Goal: Navigation & Orientation: Find specific page/section

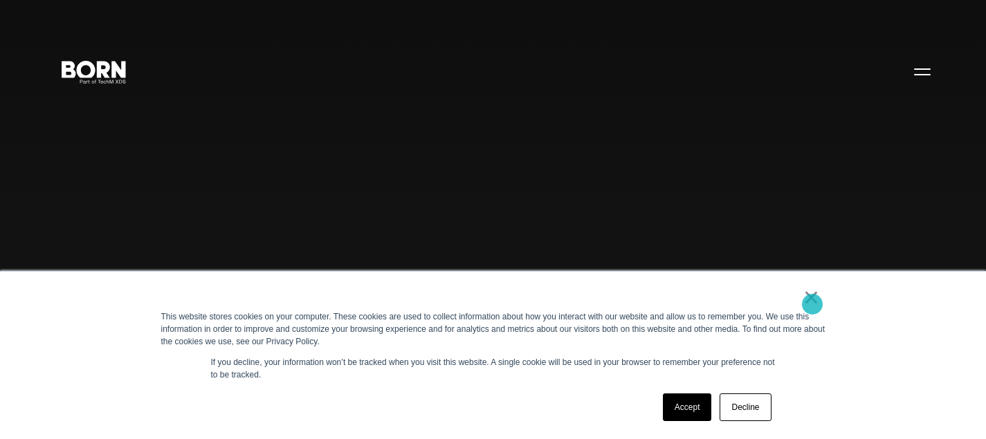
click at [815, 302] on link "×" at bounding box center [811, 297] width 17 height 12
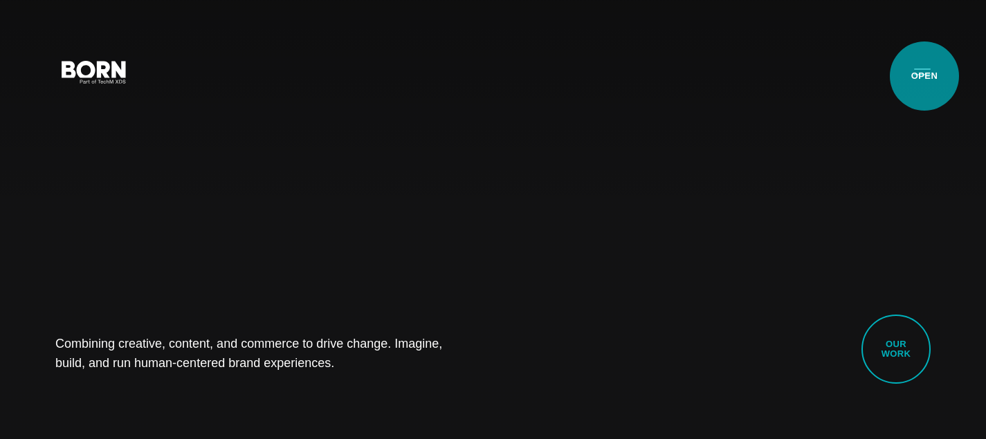
click at [922, 75] on button "Primary Menu" at bounding box center [922, 71] width 33 height 29
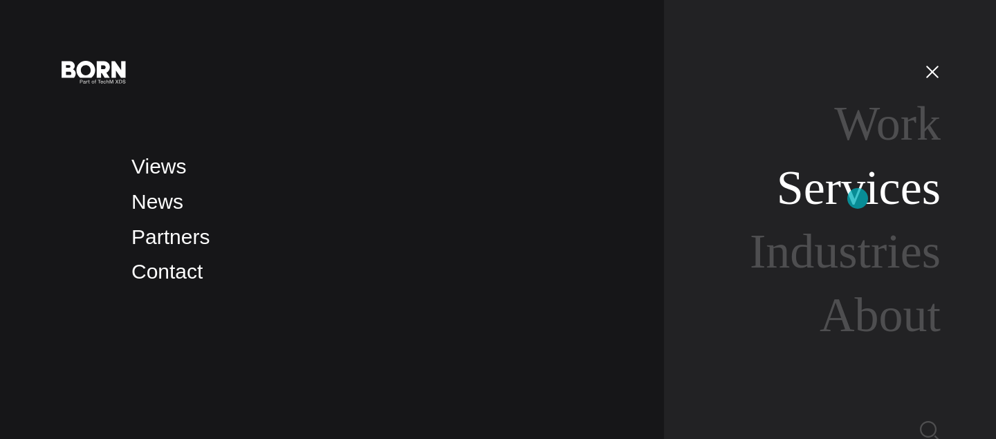
click at [858, 199] on link "Services" at bounding box center [859, 187] width 164 height 53
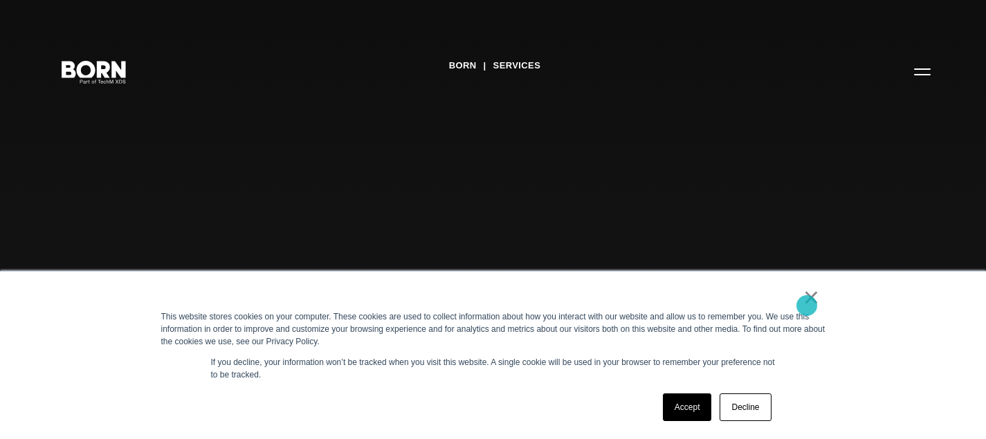
click at [818, 306] on div "× This website stores cookies on your computer. These cookies are used to colle…" at bounding box center [493, 355] width 692 height 167
click at [817, 304] on link "×" at bounding box center [811, 297] width 17 height 12
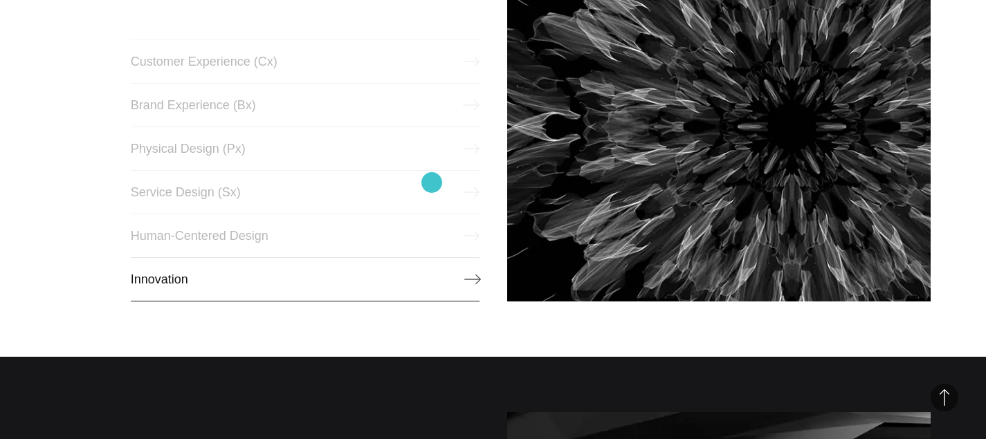
scroll to position [642, 0]
